Goal: Task Accomplishment & Management: Use online tool/utility

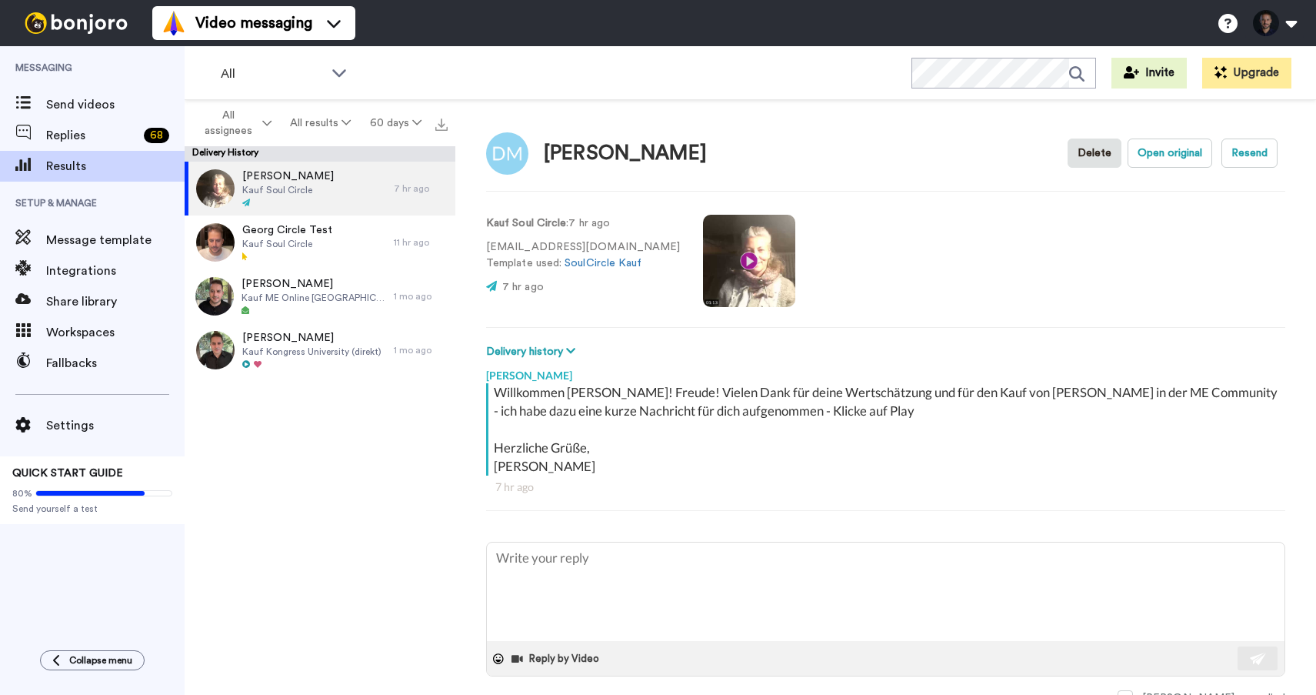
click at [763, 407] on div "Willkommen [PERSON_NAME]! Freude! Vielen Dank für deine Wertschätzung und für d…" at bounding box center [888, 429] width 788 height 92
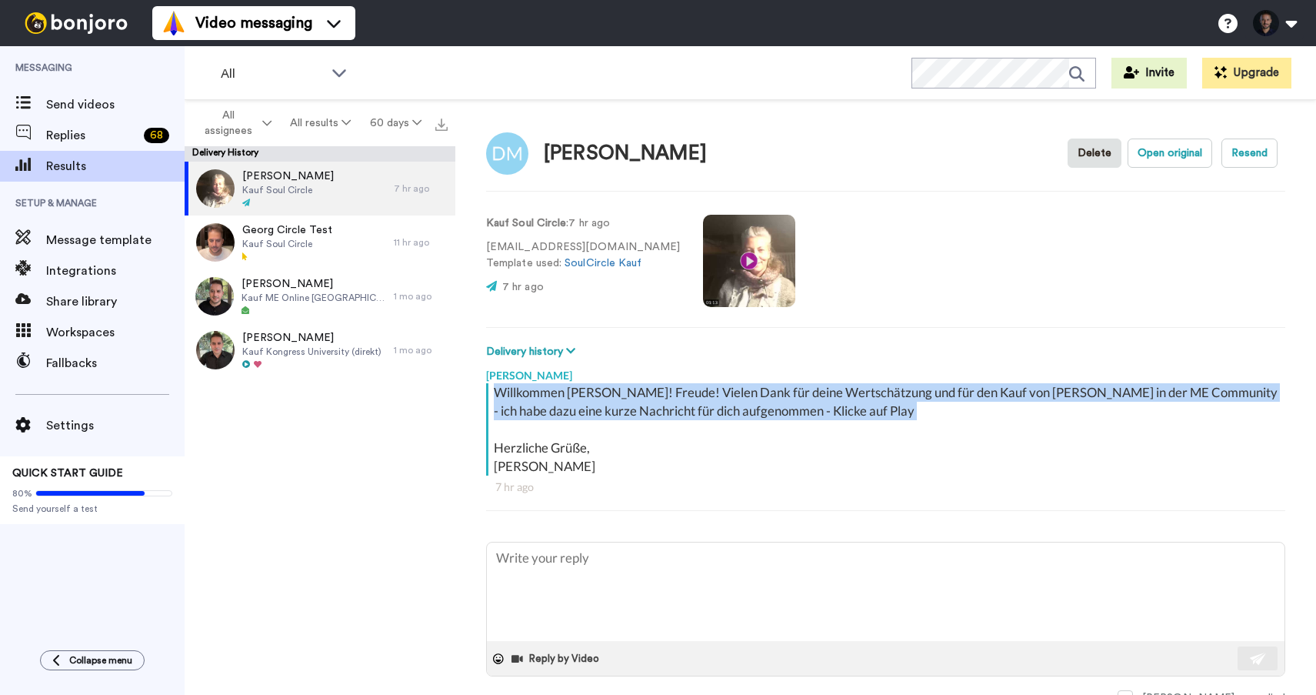
click at [763, 407] on div "Willkommen [PERSON_NAME]! Freude! Vielen Dank für deine Wertschätzung und für d…" at bounding box center [888, 429] width 788 height 92
click at [790, 418] on div "Willkommen [PERSON_NAME]! Freude! Vielen Dank für deine Wertschätzung und für d…" at bounding box center [888, 429] width 788 height 92
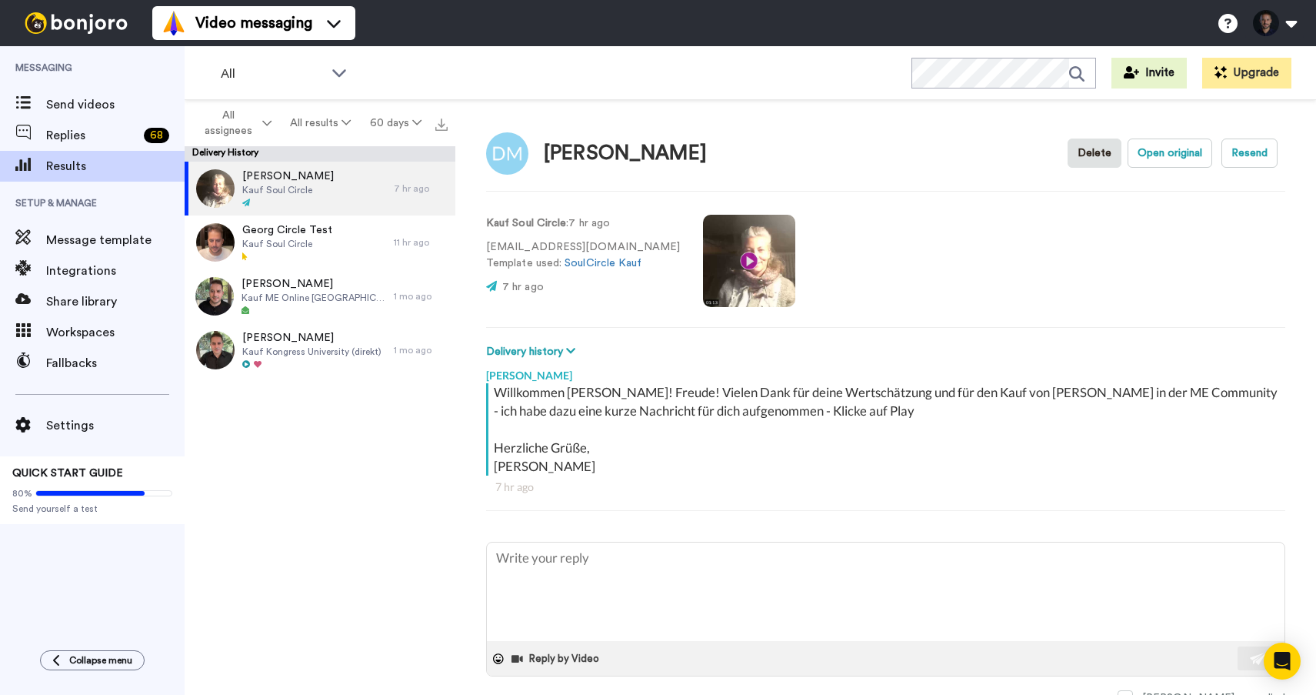
click at [728, 403] on div "Willkommen [PERSON_NAME]! Freude! Vielen Dank für deine Wertschätzung und für d…" at bounding box center [888, 429] width 788 height 92
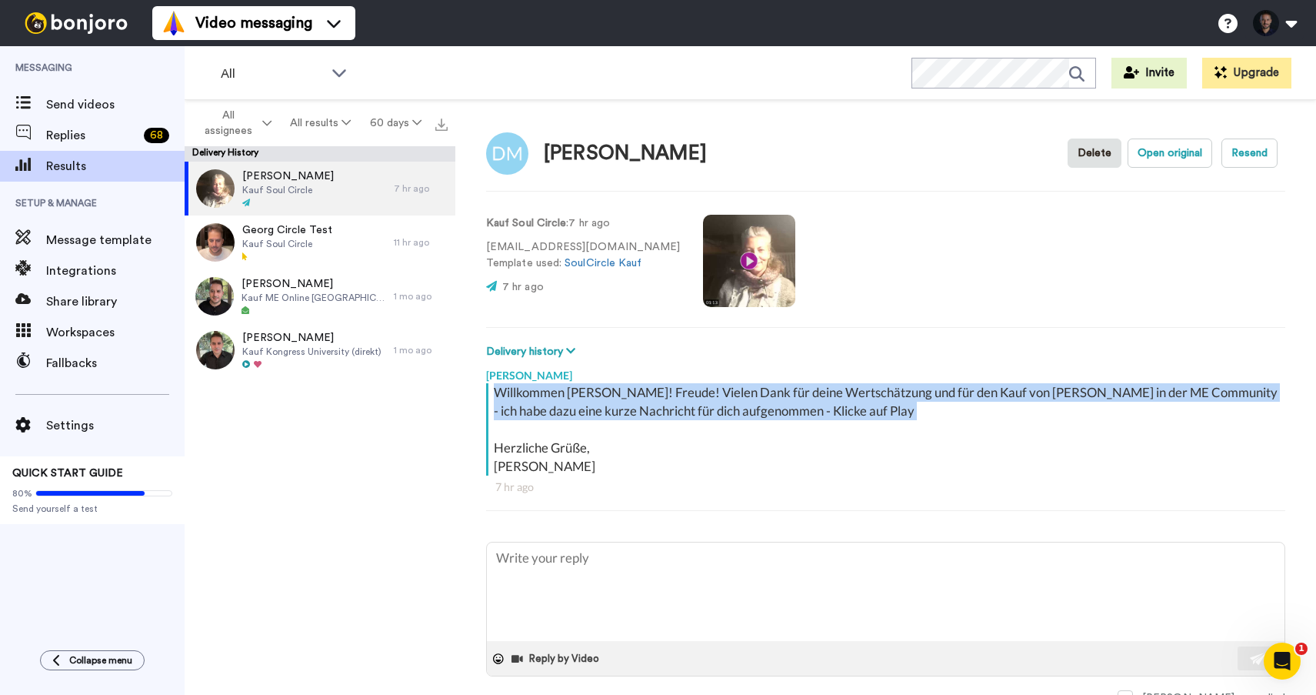
click at [728, 403] on div "Willkommen [PERSON_NAME]! Freude! Vielen Dank für deine Wertschätzung und für d…" at bounding box center [888, 429] width 788 height 92
click at [771, 408] on div "Willkommen [PERSON_NAME]! Freude! Vielen Dank für deine Wertschätzung und für d…" at bounding box center [888, 429] width 788 height 92
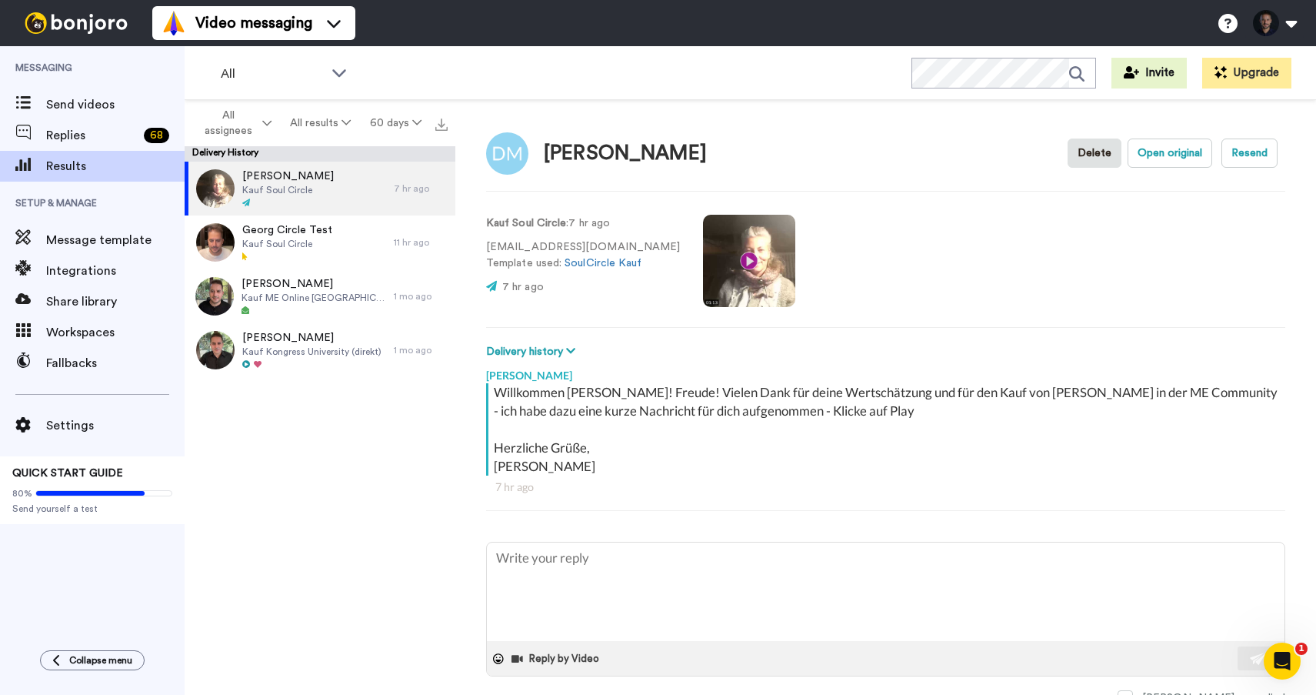
click at [771, 408] on div "Willkommen [PERSON_NAME]! Freude! Vielen Dank für deine Wertschätzung und für d…" at bounding box center [888, 429] width 788 height 92
type textarea "x"
